Goal: Book appointment/travel/reservation

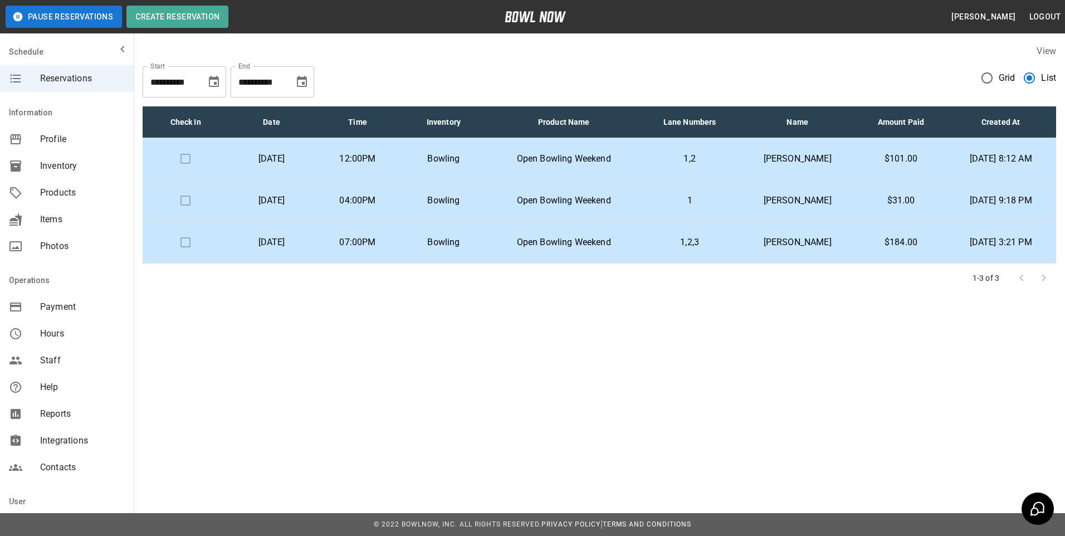
click at [471, 150] on td "Bowling" at bounding box center [443, 159] width 86 height 42
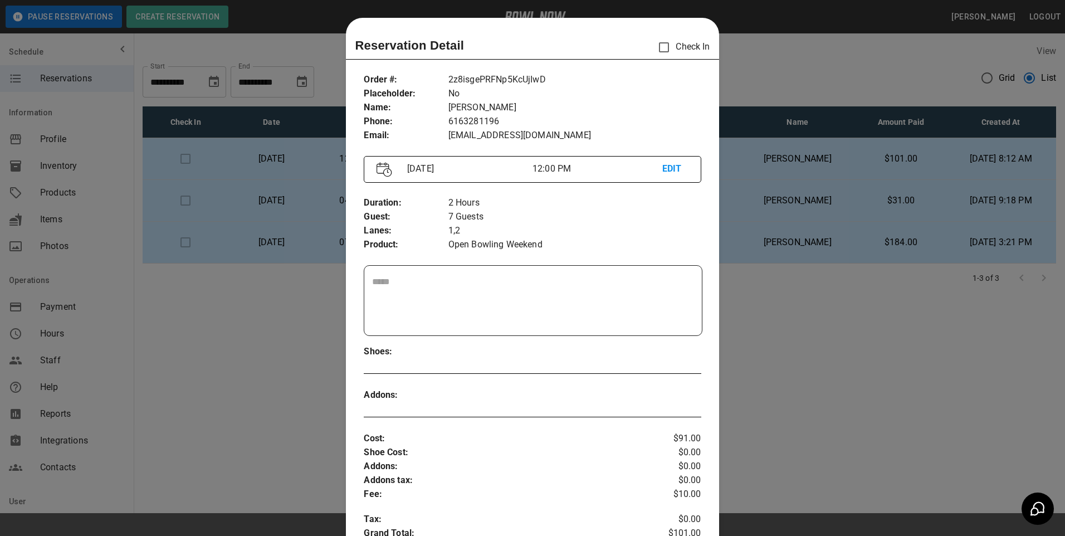
scroll to position [18, 0]
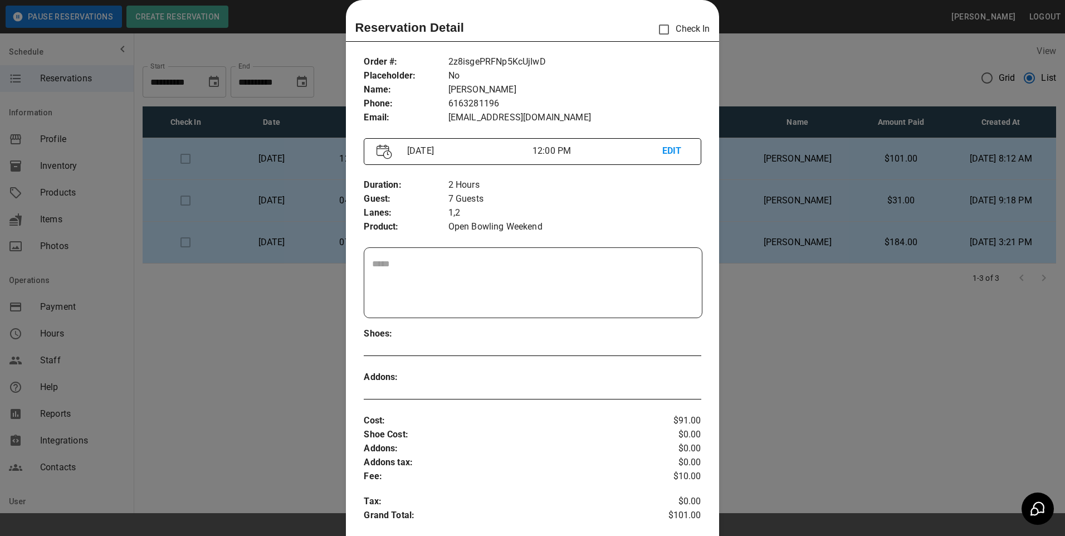
click at [266, 165] on div at bounding box center [532, 268] width 1065 height 536
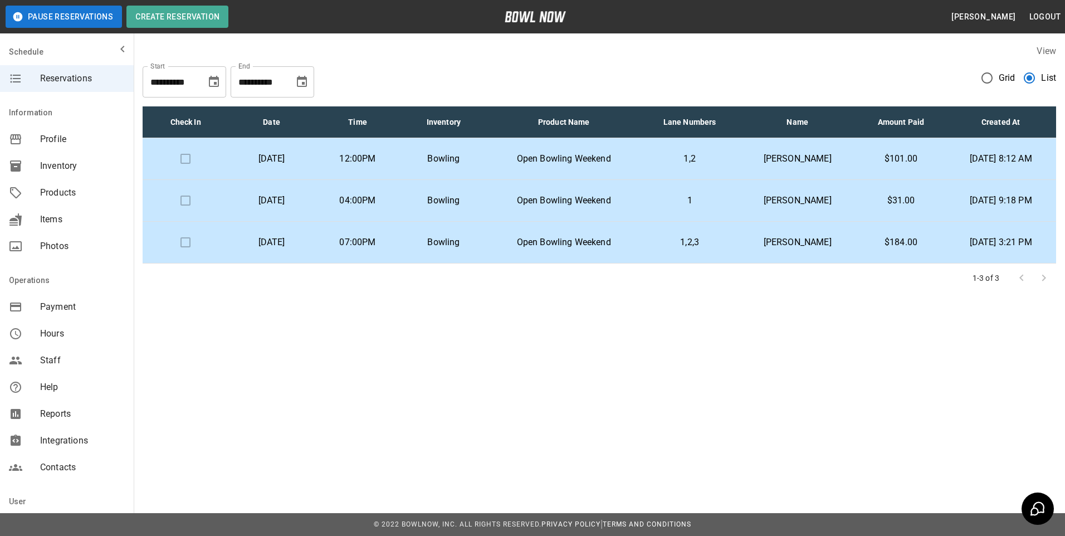
click at [729, 160] on p "1,2" at bounding box center [690, 158] width 80 height 13
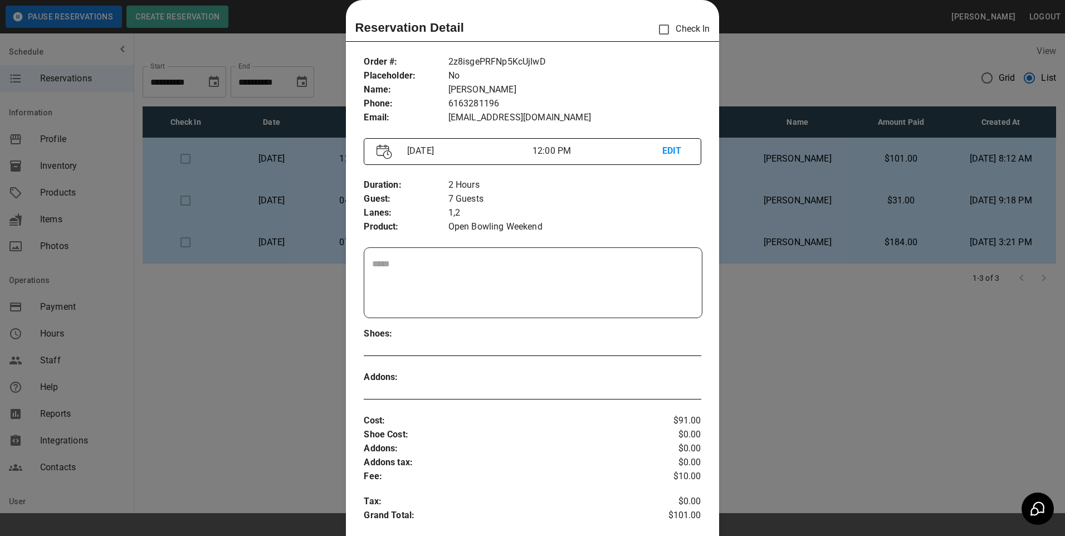
click at [840, 160] on div at bounding box center [532, 268] width 1065 height 536
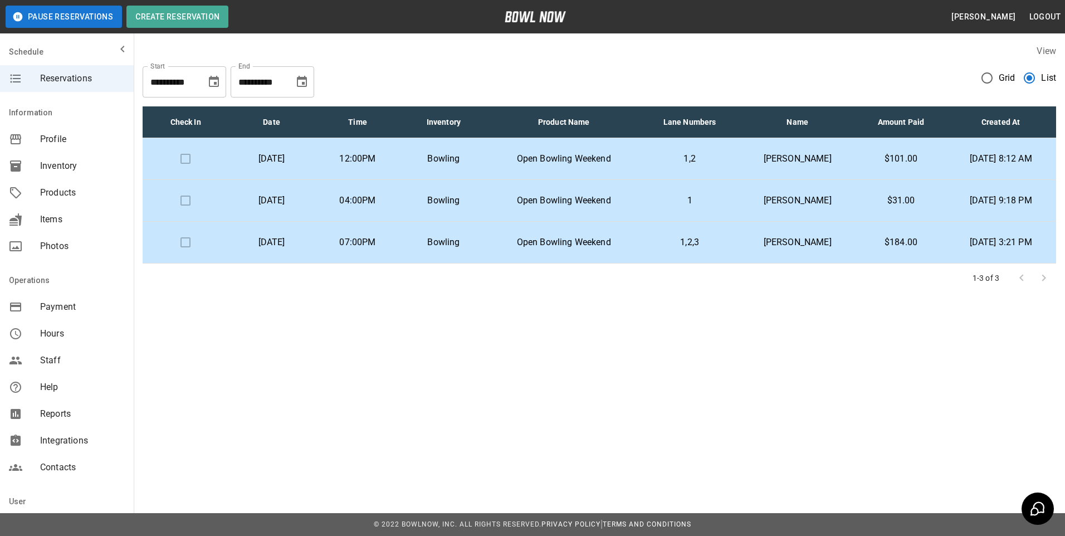
click at [834, 209] on td "[PERSON_NAME]" at bounding box center [798, 201] width 118 height 42
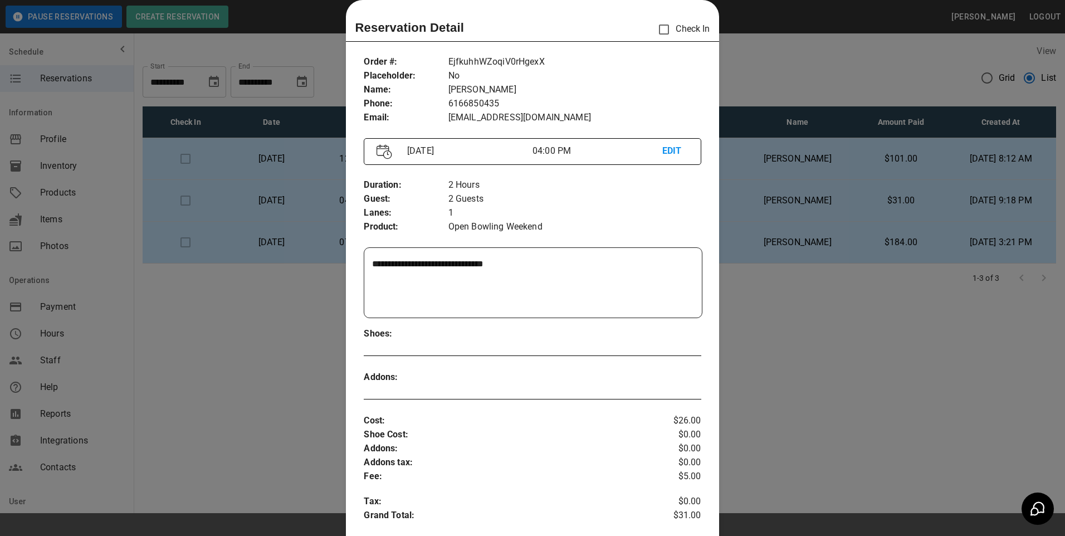
click at [882, 233] on div at bounding box center [532, 268] width 1065 height 536
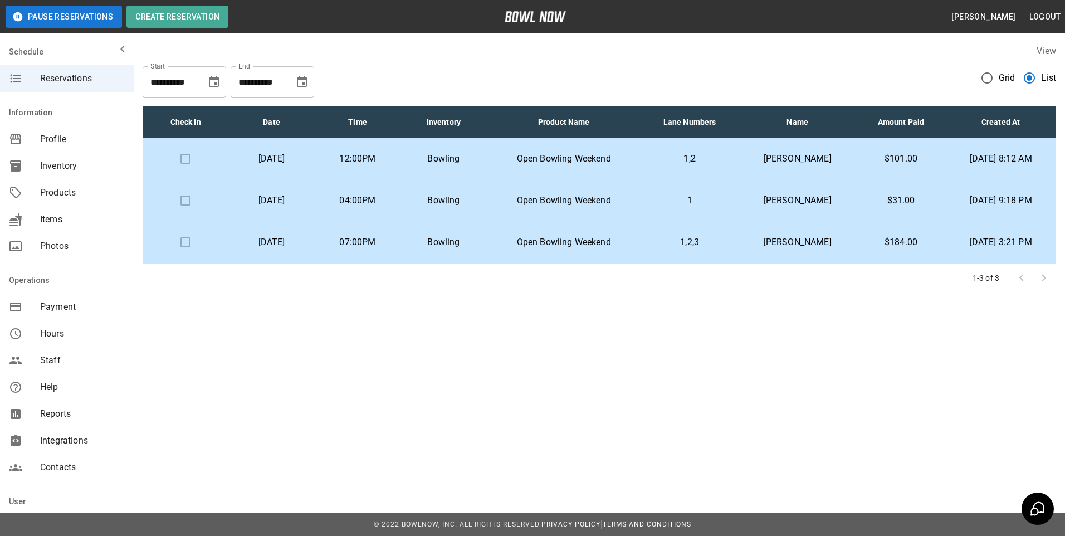
click at [857, 257] on td "$184.00" at bounding box center [901, 243] width 89 height 42
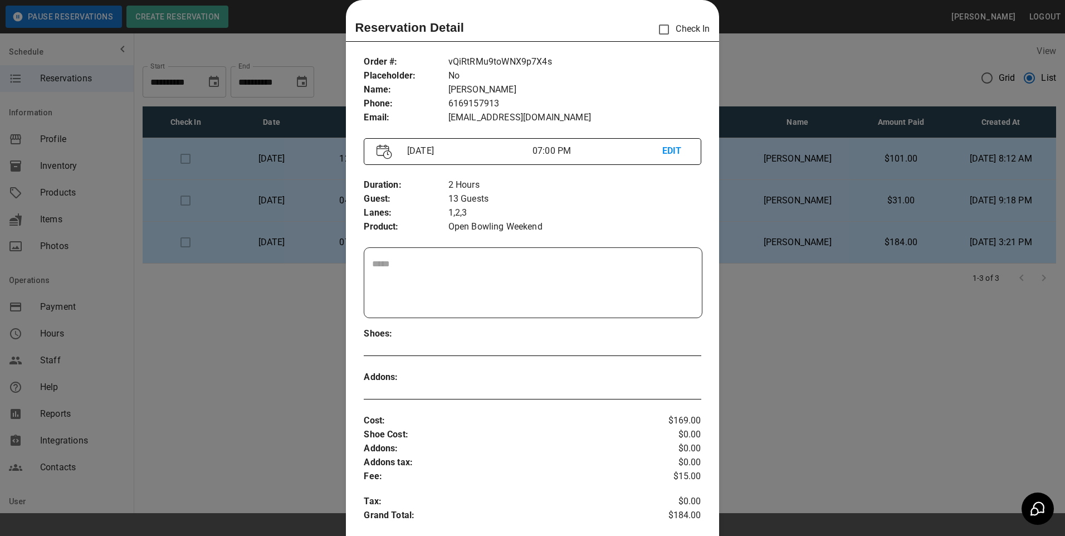
click at [835, 209] on div at bounding box center [532, 268] width 1065 height 536
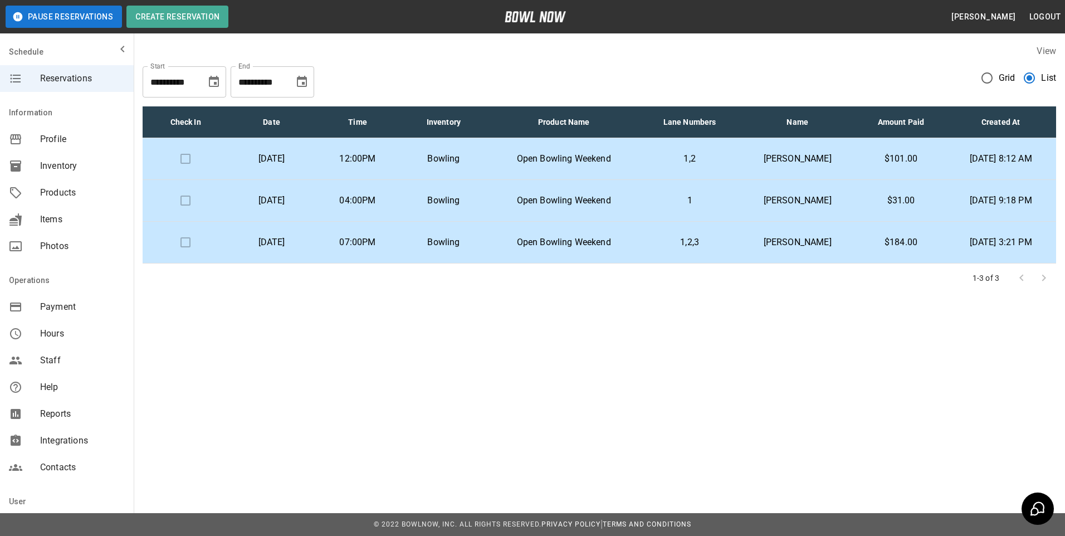
click at [818, 212] on td "[PERSON_NAME]" at bounding box center [798, 201] width 118 height 42
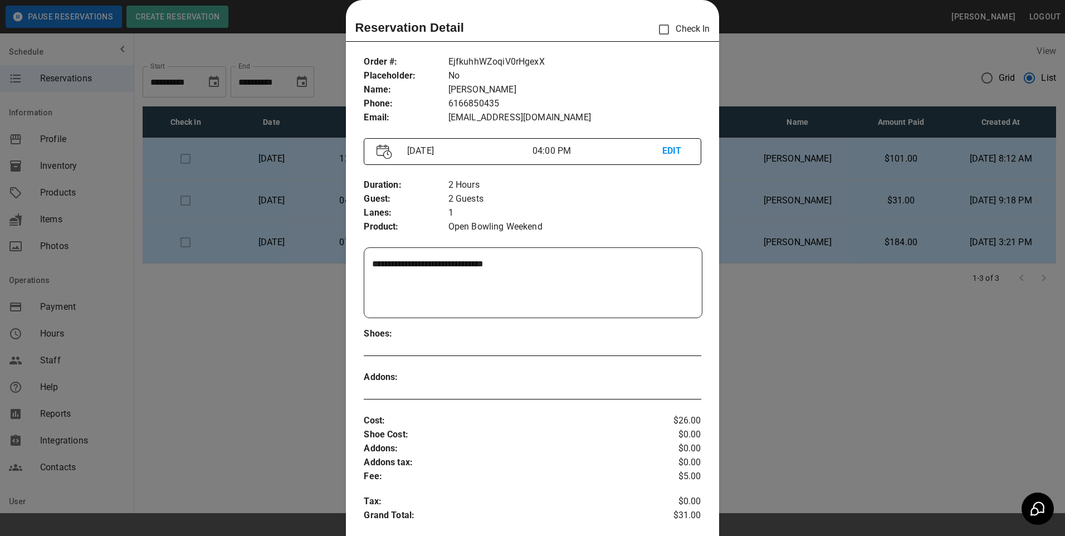
click at [828, 208] on div at bounding box center [532, 268] width 1065 height 536
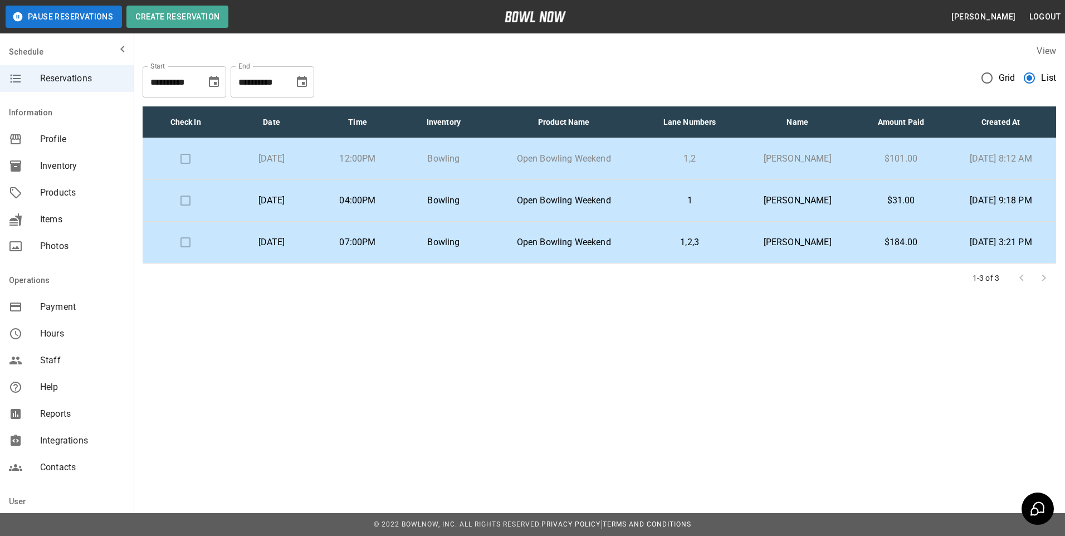
click at [784, 153] on p "[PERSON_NAME]" at bounding box center [798, 158] width 100 height 13
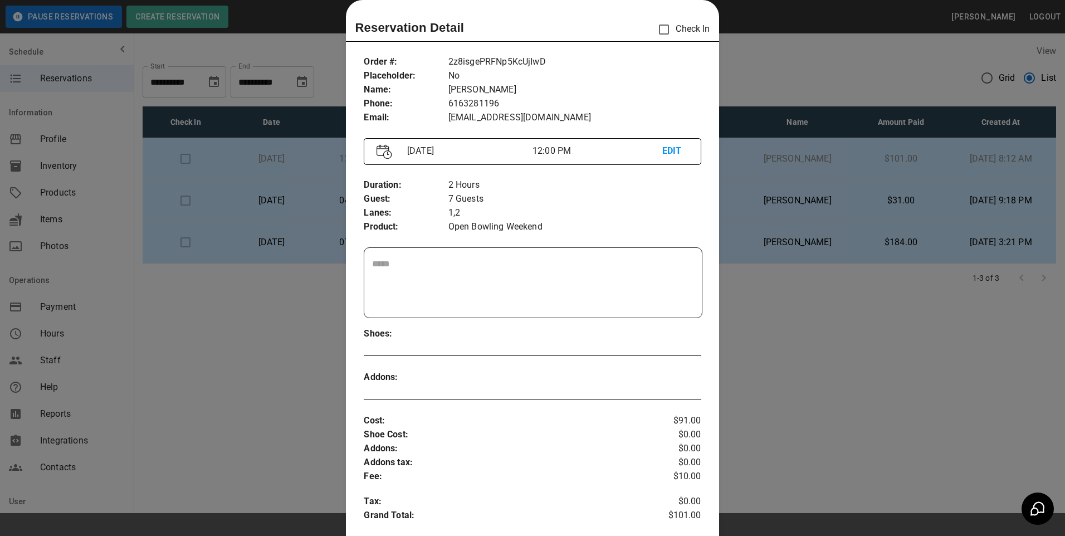
click at [836, 409] on div at bounding box center [532, 268] width 1065 height 536
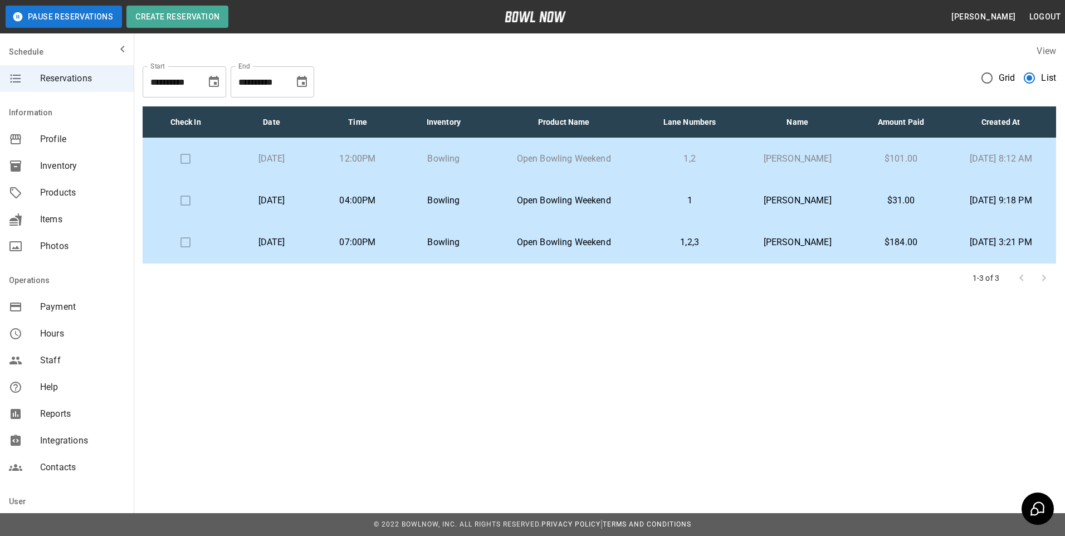
click at [585, 144] on td "Open Bowling Weekend" at bounding box center [564, 159] width 154 height 42
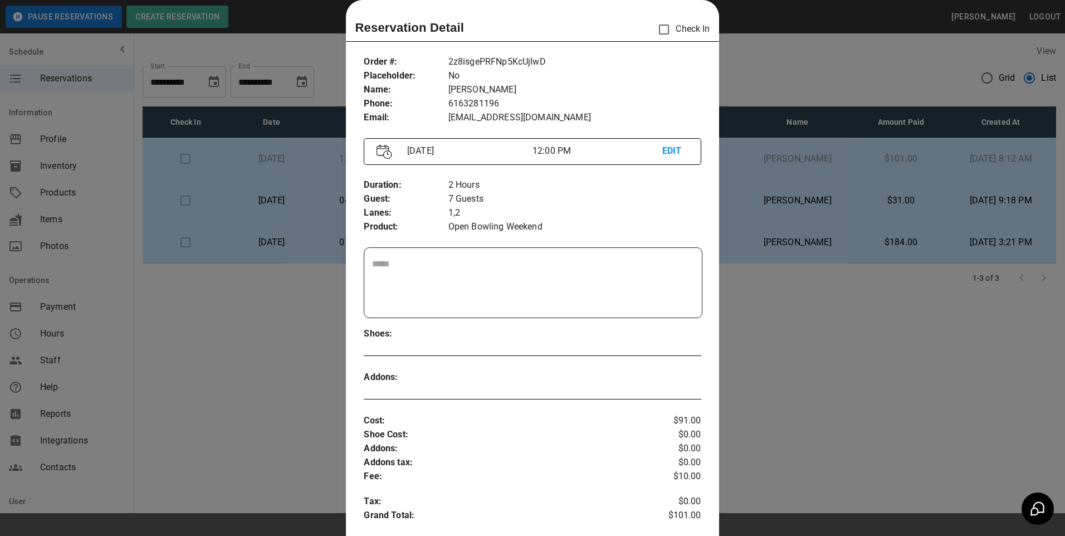
click at [761, 302] on div at bounding box center [532, 268] width 1065 height 536
